Goal: Check status

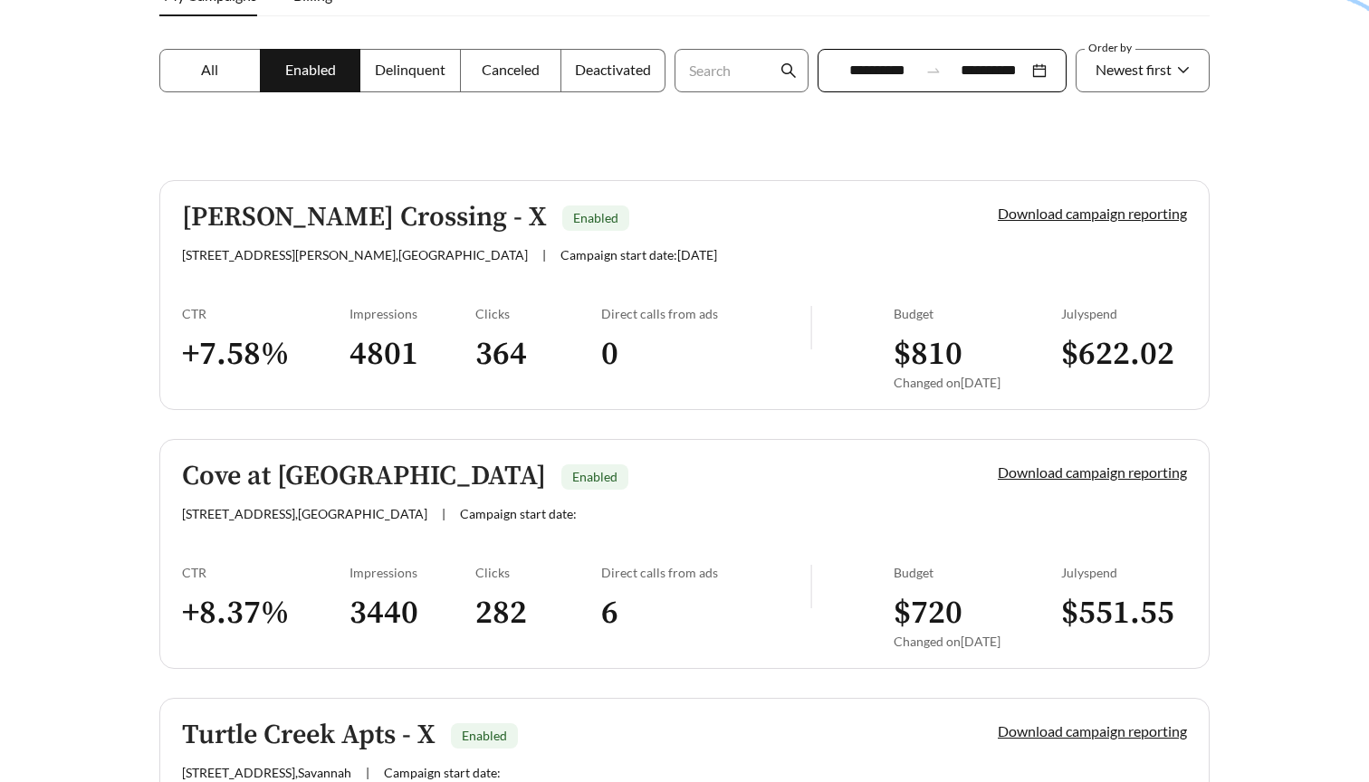
scroll to position [310, 0]
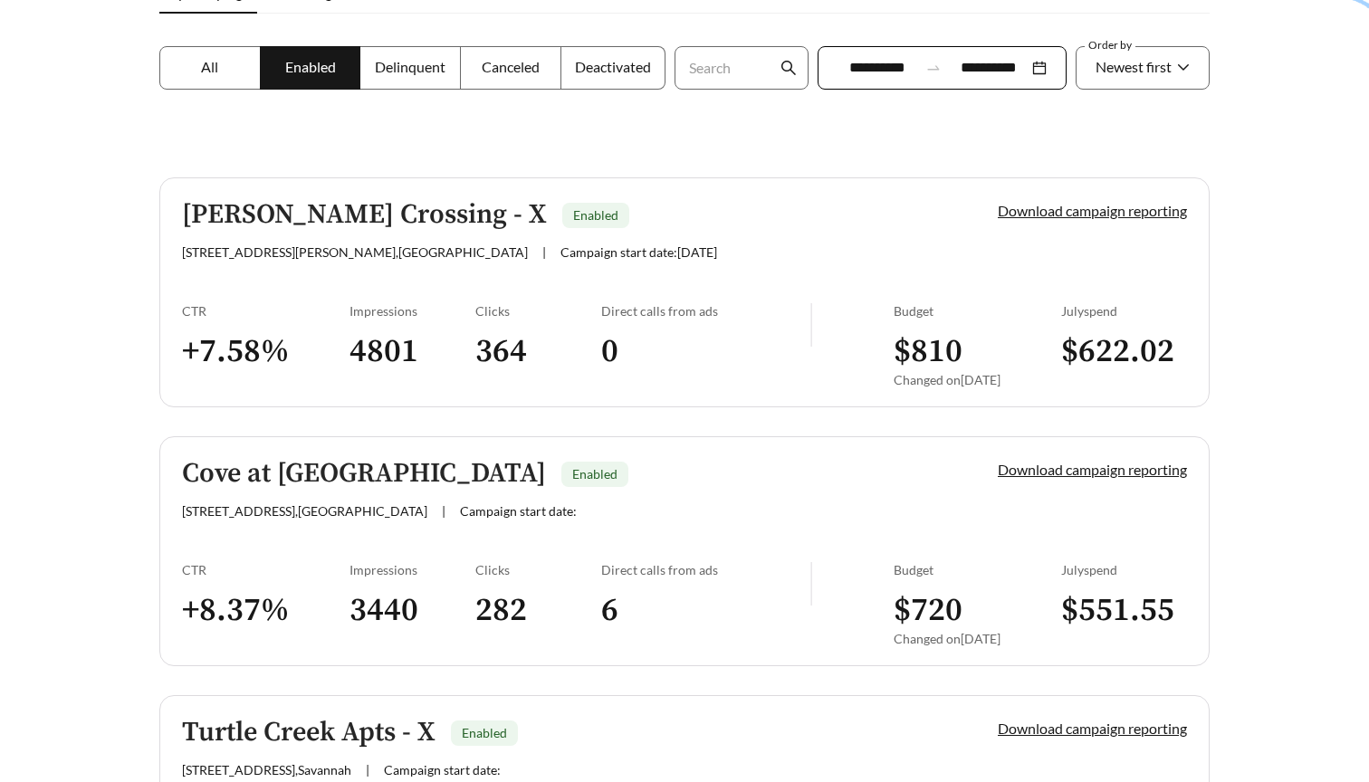
click at [636, 337] on h3 "0" at bounding box center [705, 351] width 209 height 41
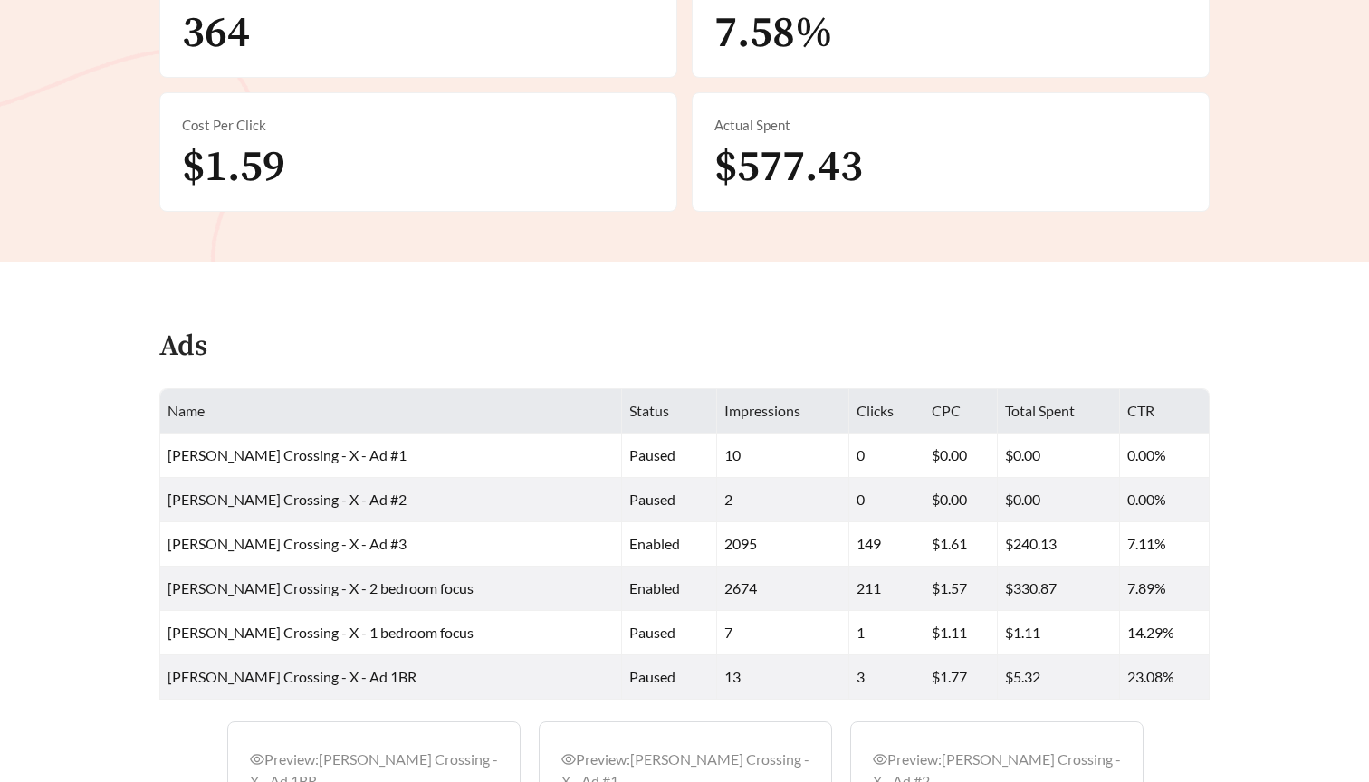
scroll to position [445, 0]
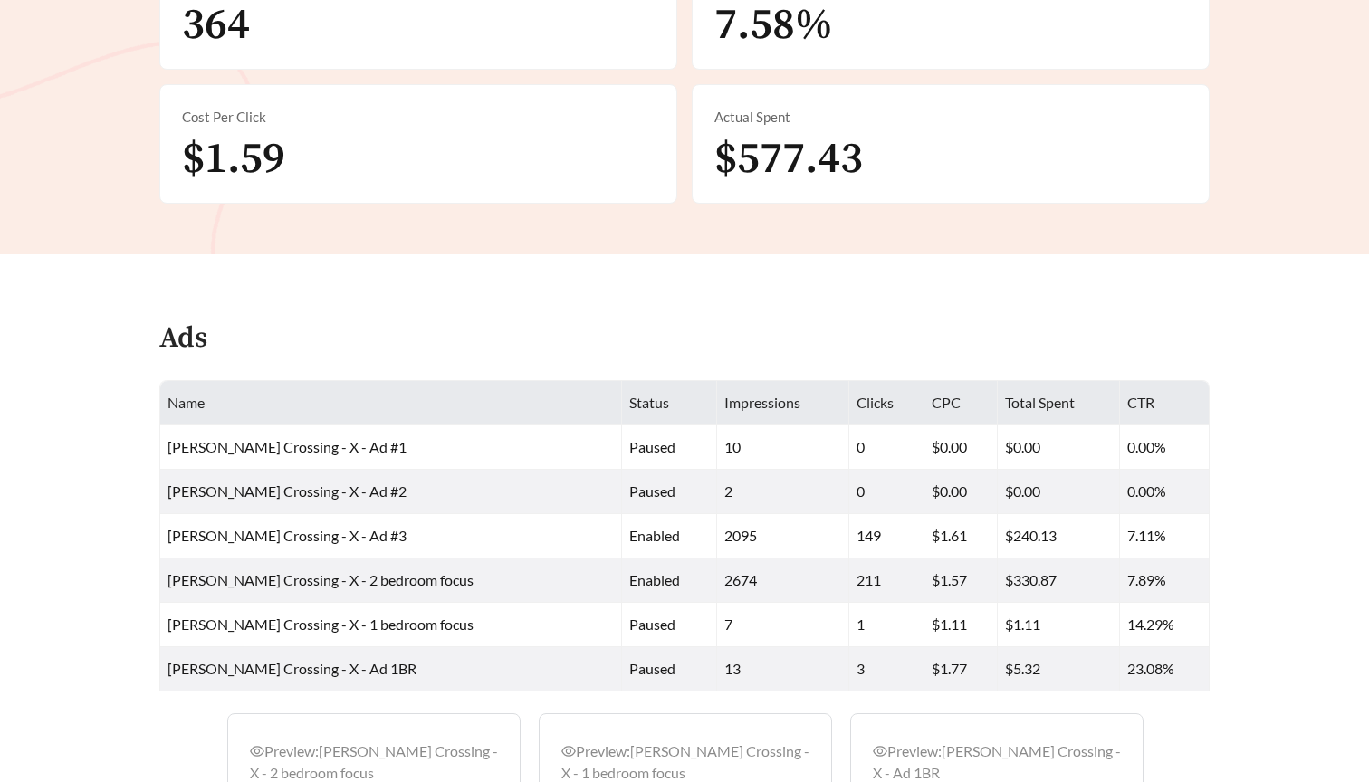
click at [569, 749] on icon "eye" at bounding box center [568, 751] width 14 height 14
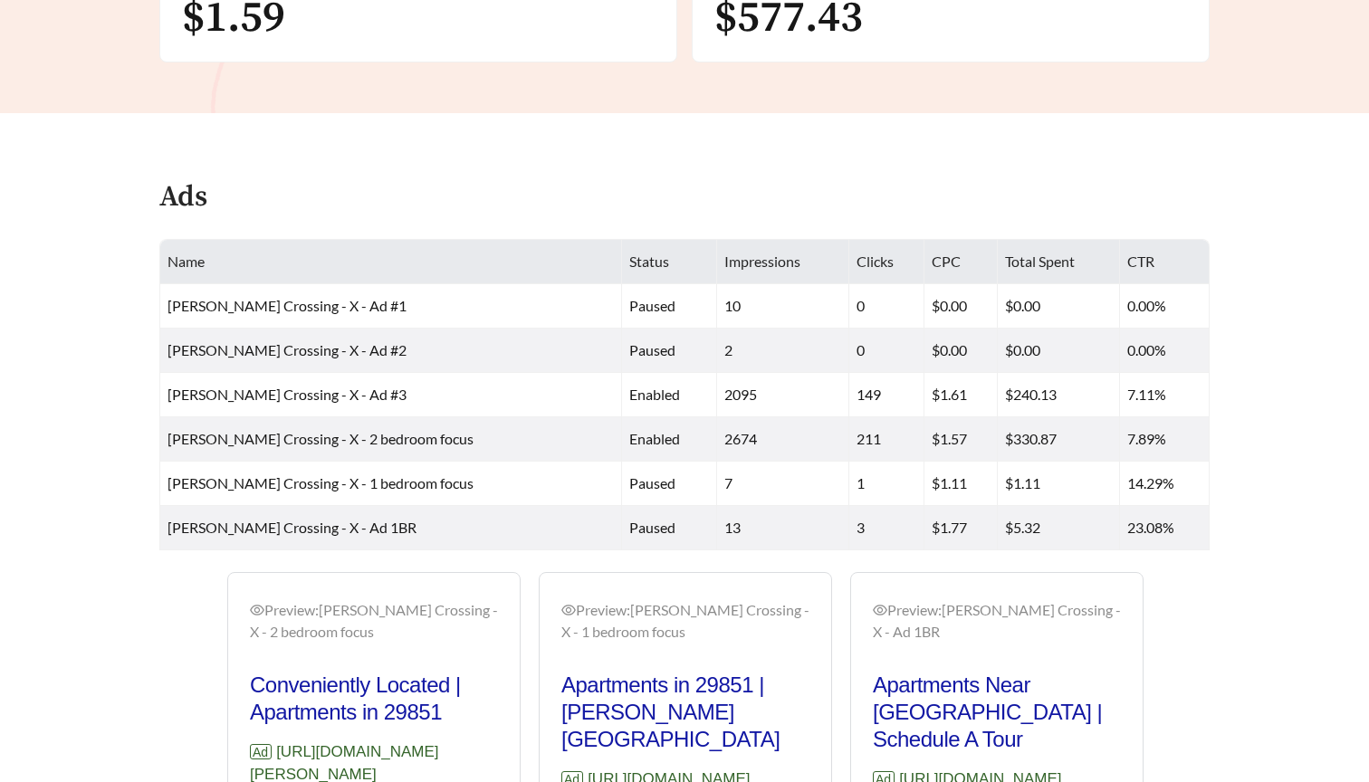
scroll to position [645, 0]
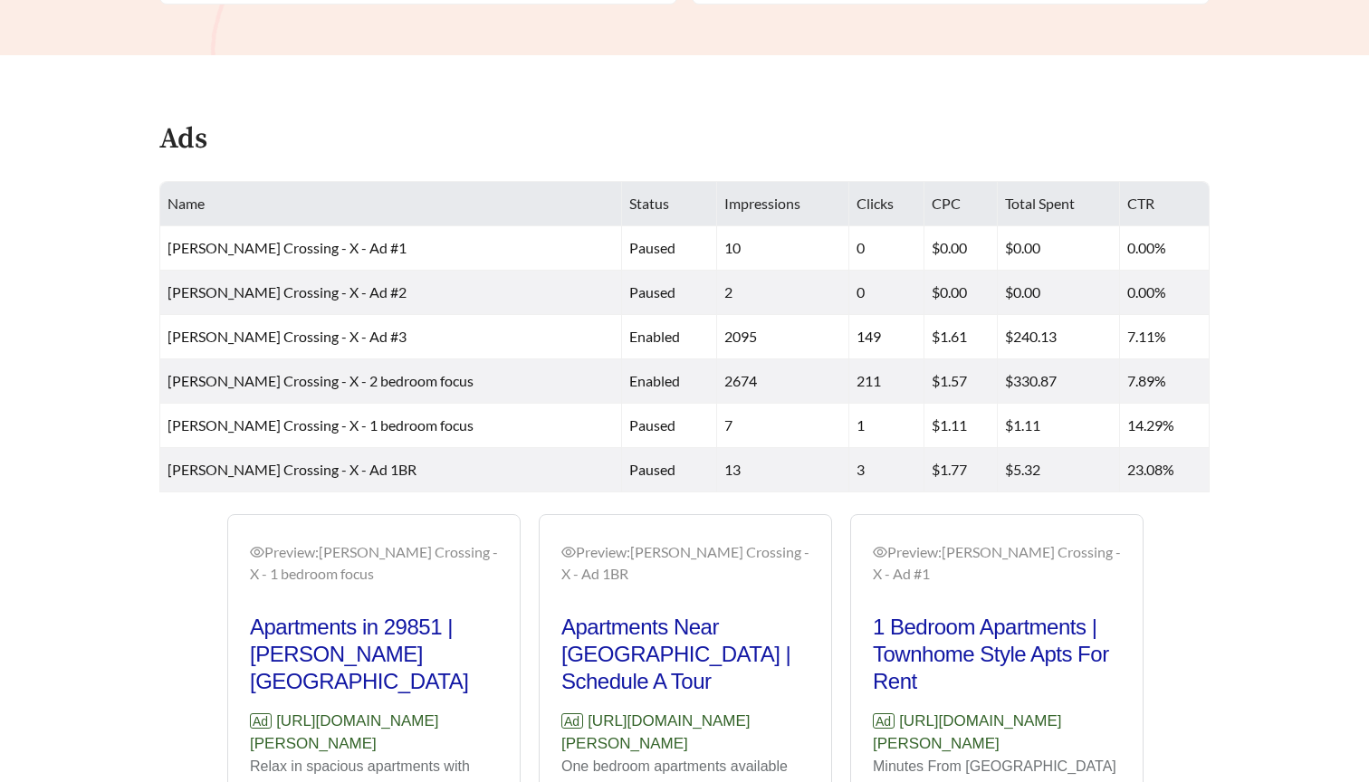
click at [792, 100] on main "**********" at bounding box center [684, 196] width 1369 height 1566
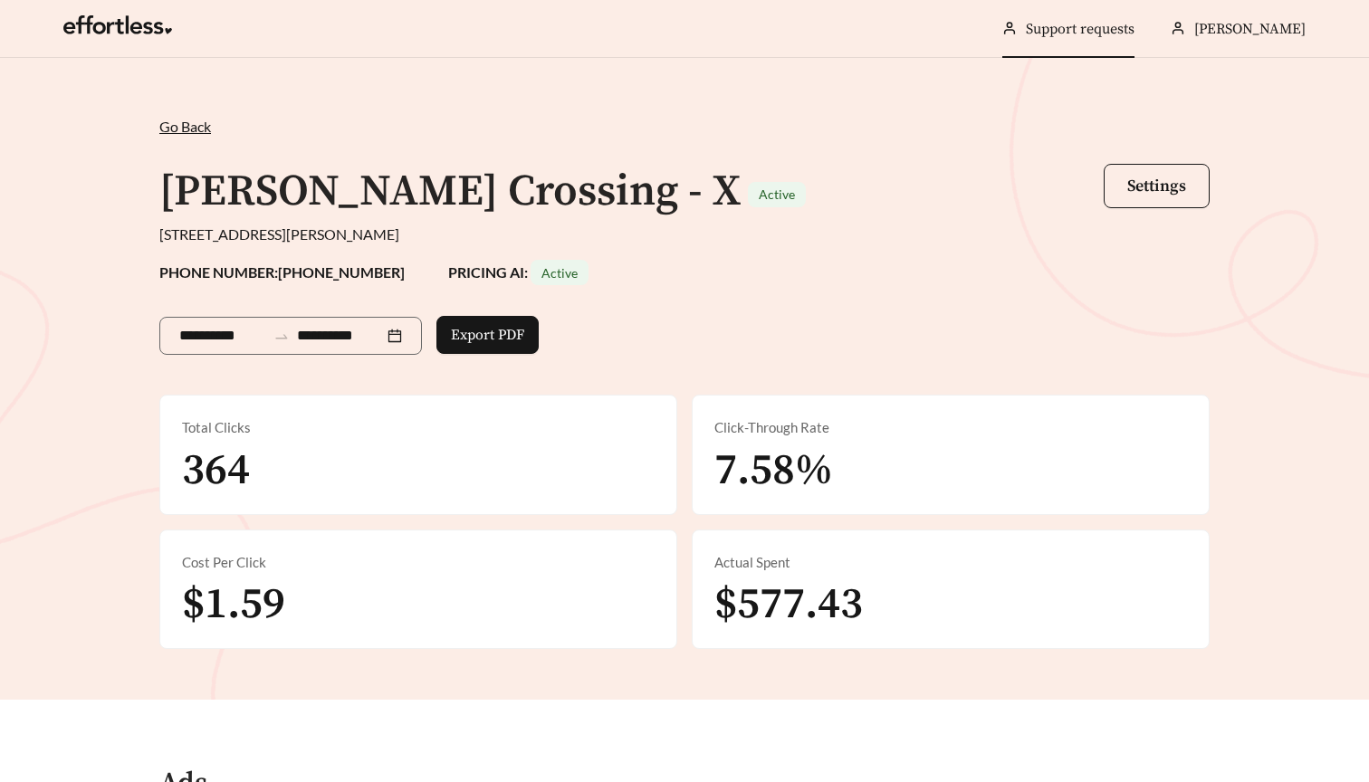
scroll to position [0, 0]
click at [909, 148] on div "**********" at bounding box center [684, 382] width 1086 height 533
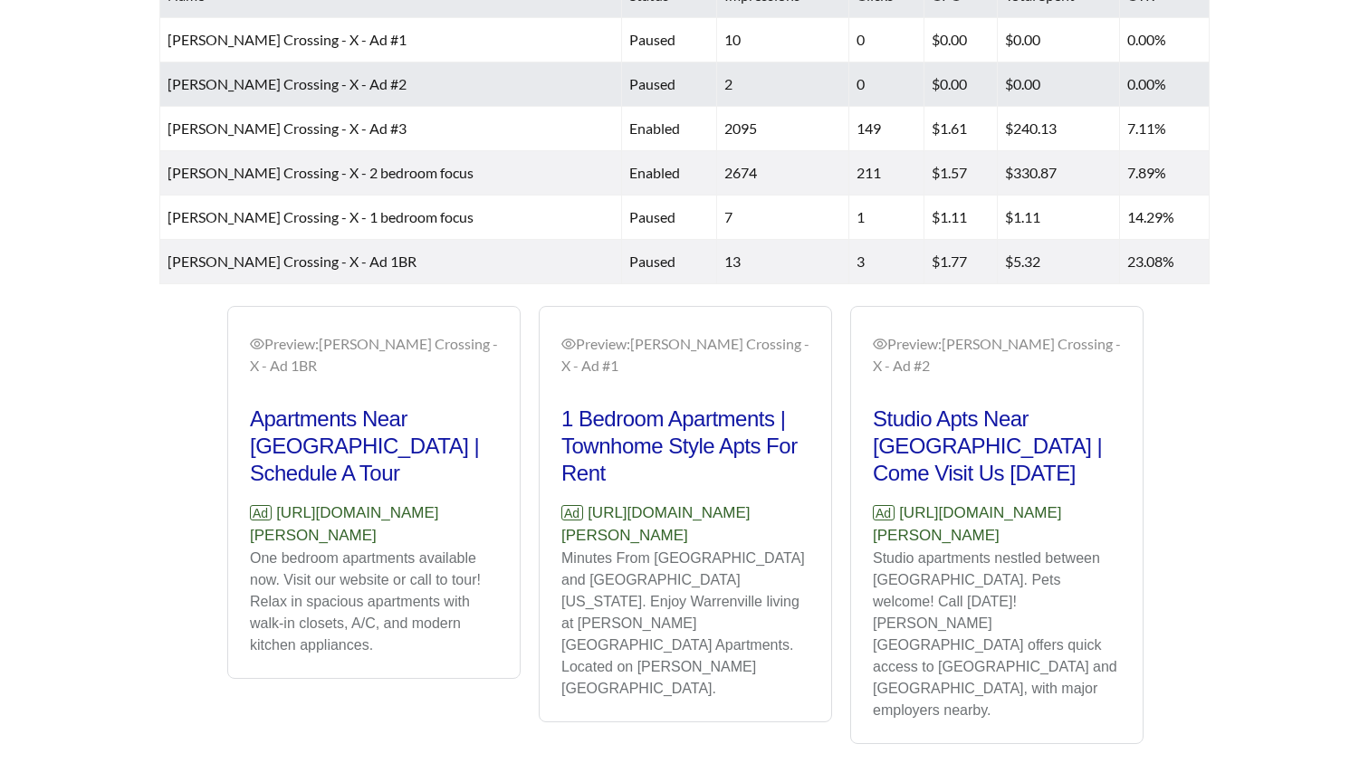
scroll to position [851, 0]
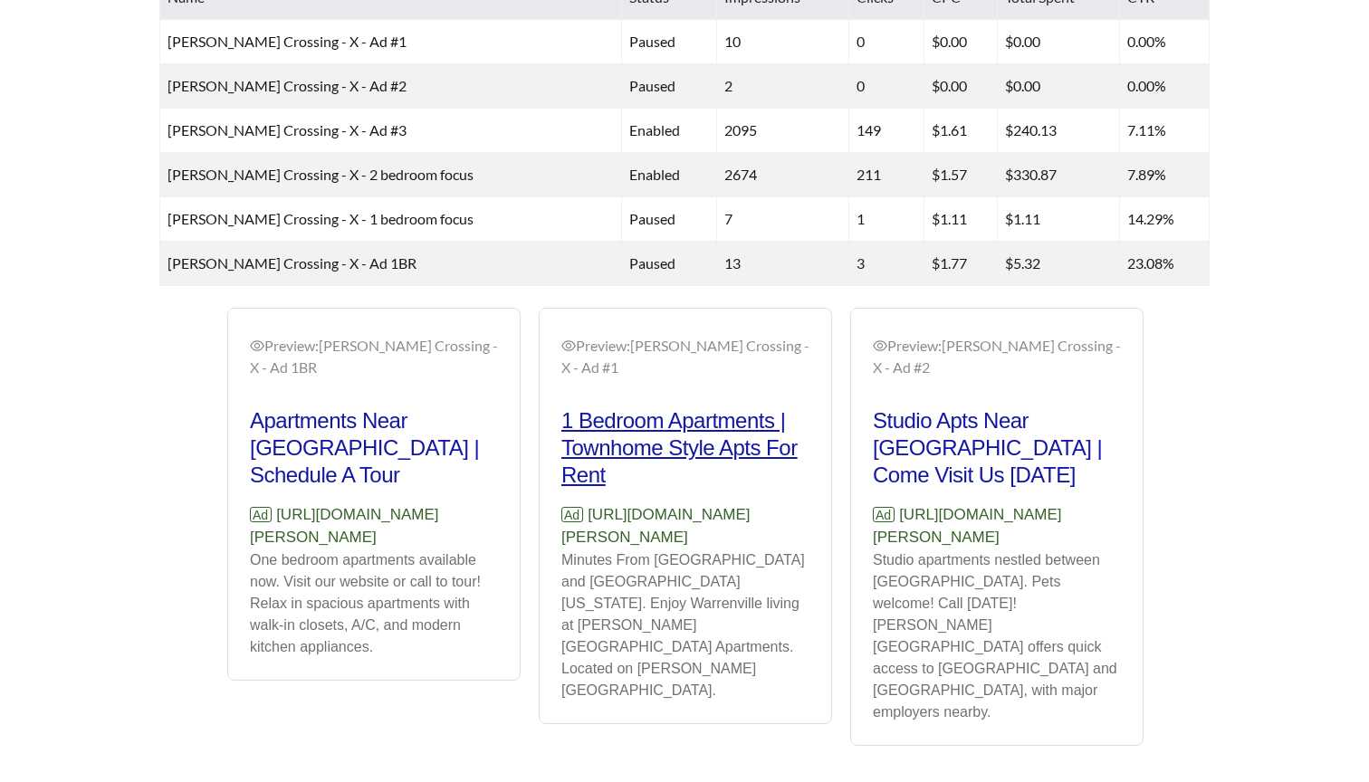
click at [666, 416] on h2 "1 Bedroom Apartments | Townhome Style Apts For Rent" at bounding box center [685, 447] width 248 height 81
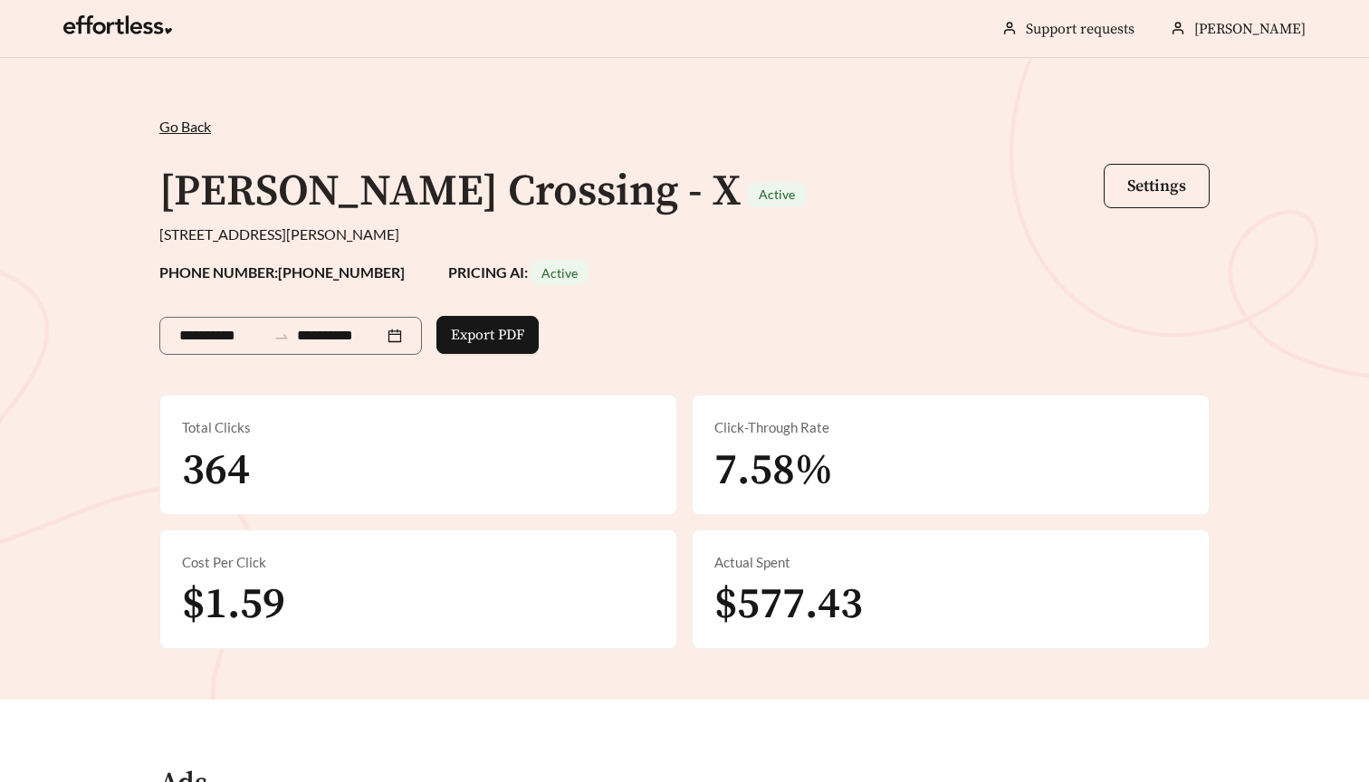
scroll to position [0, 0]
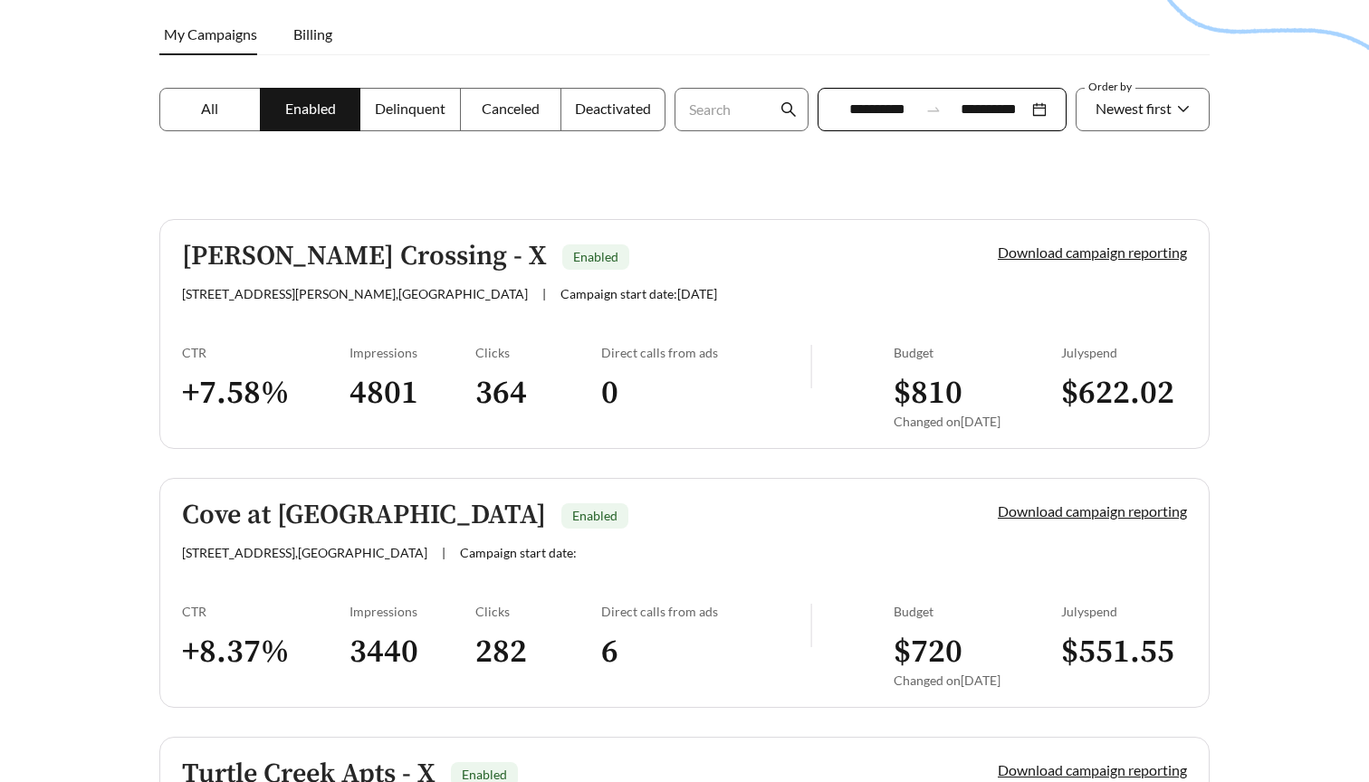
scroll to position [221, 0]
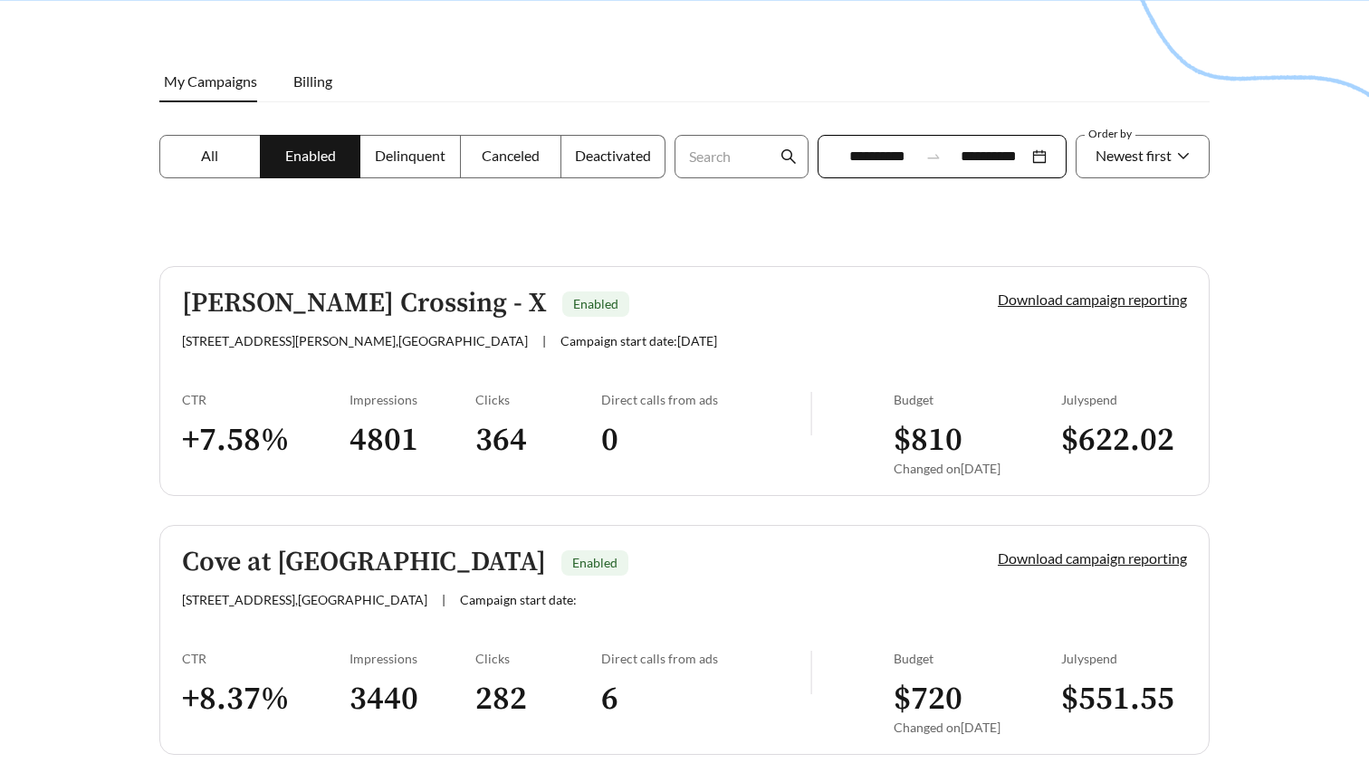
click at [690, 337] on div "[STREET_ADDRESS][PERSON_NAME] | Campaign start date: [DATE]" at bounding box center [559, 340] width 754 height 15
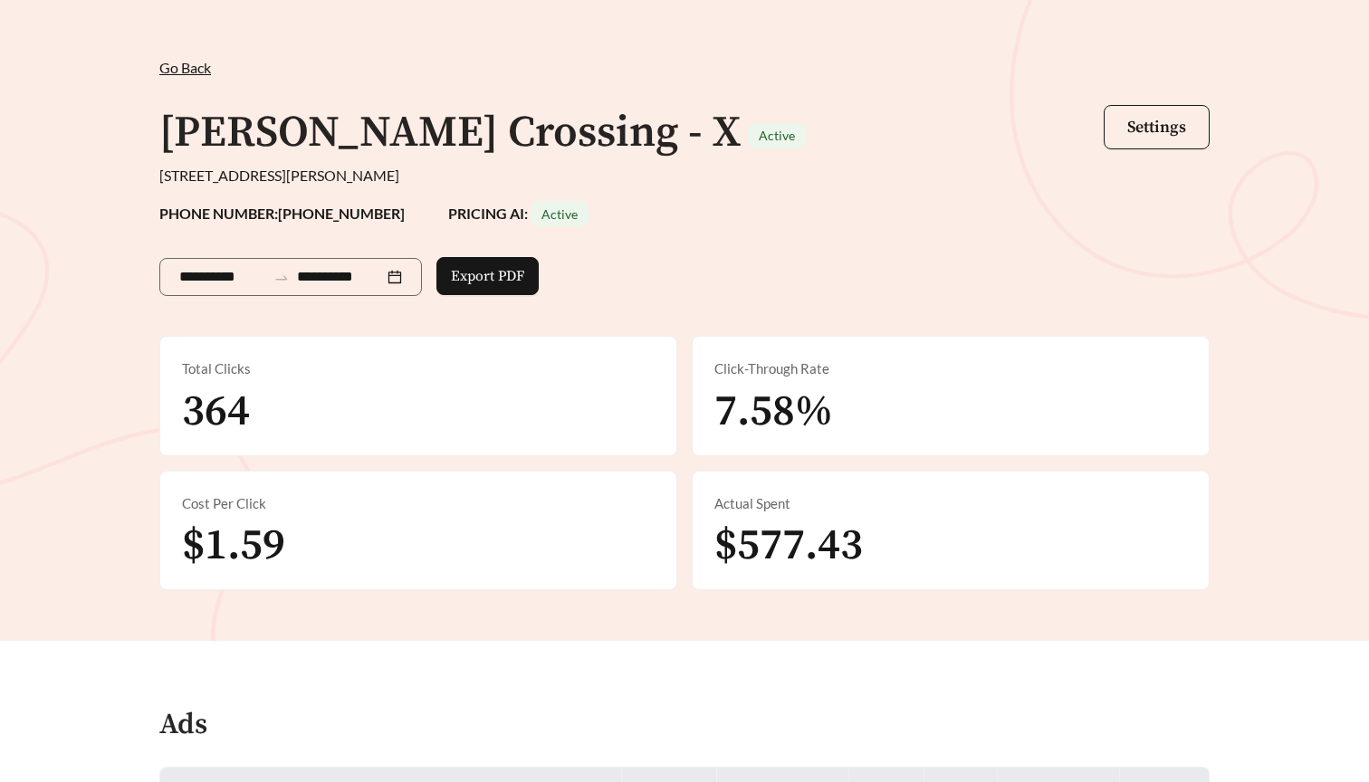
scroll to position [57, 0]
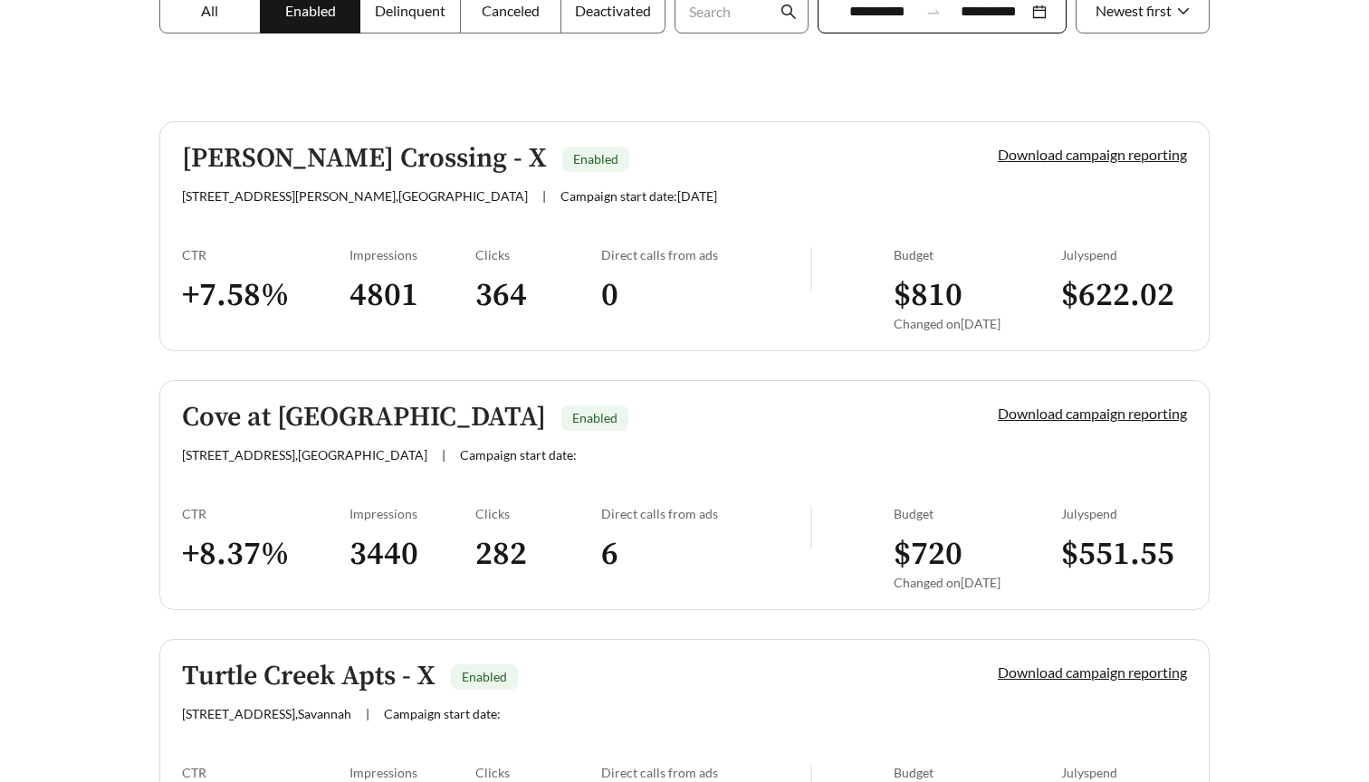
scroll to position [369, 0]
